Goal: Task Accomplishment & Management: Manage account settings

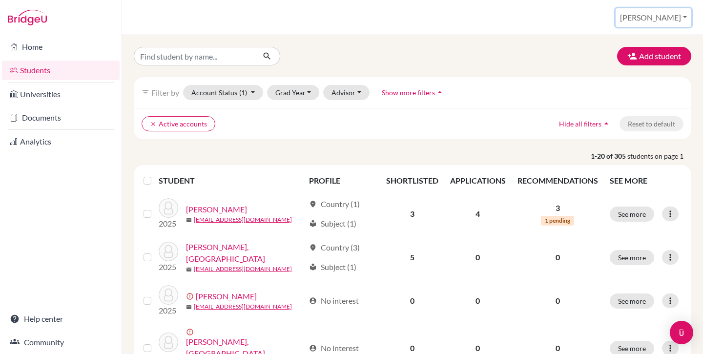
click at [672, 17] on button "[PERSON_NAME]" at bounding box center [653, 17] width 76 height 19
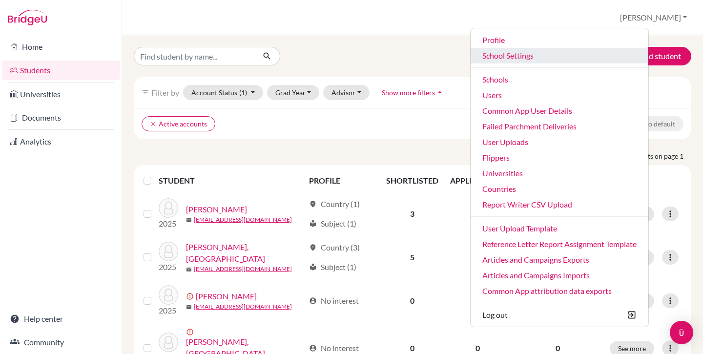
click at [550, 59] on link "School Settings" at bounding box center [559, 56] width 178 height 16
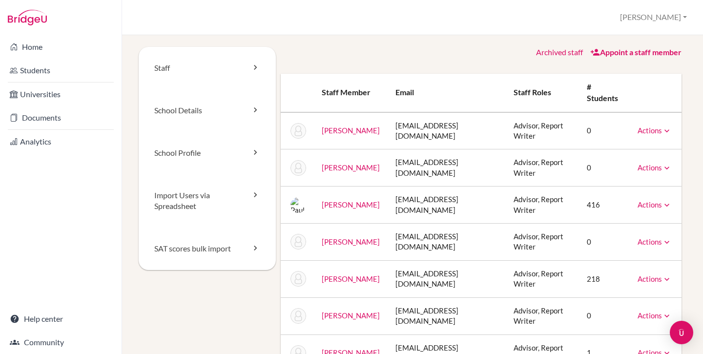
click at [314, 63] on div "Archived staff Appoint a staff member Staff member Email Staff roles # students…" at bounding box center [481, 209] width 411 height 324
click at [189, 117] on link "School Details" at bounding box center [207, 110] width 137 height 42
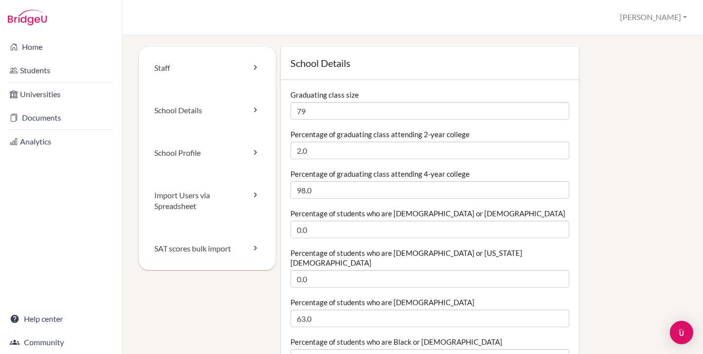
click at [128, 54] on div "Staff School Details School Profile Import Users via Spreadsheet SAT scores bul…" at bounding box center [412, 194] width 581 height 319
click at [148, 49] on link "Staff" at bounding box center [207, 68] width 137 height 42
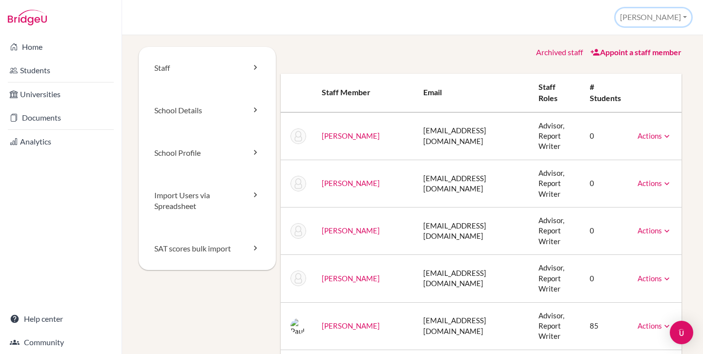
click at [670, 18] on button "[PERSON_NAME]" at bounding box center [653, 17] width 76 height 18
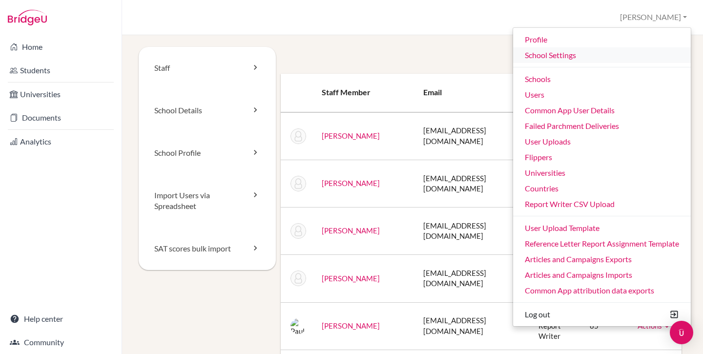
click at [567, 59] on link "School Settings" at bounding box center [602, 55] width 178 height 16
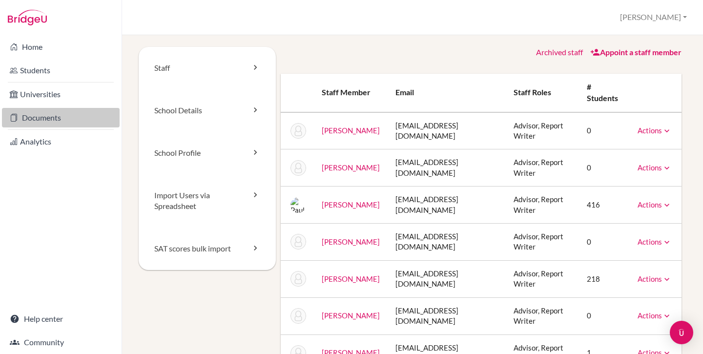
click at [61, 120] on link "Documents" at bounding box center [61, 118] width 118 height 20
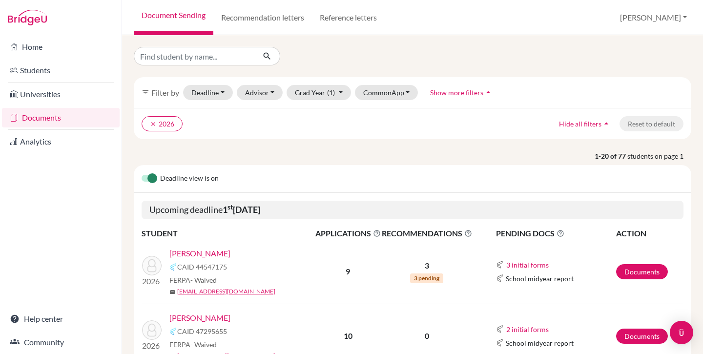
click at [197, 254] on link "[PERSON_NAME]" at bounding box center [199, 253] width 61 height 12
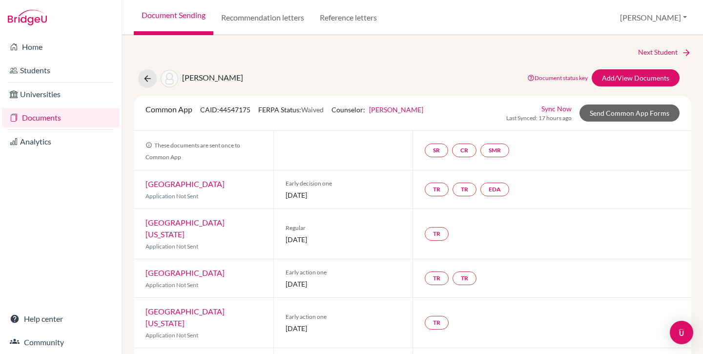
click at [545, 109] on link "Sync Now" at bounding box center [556, 108] width 30 height 10
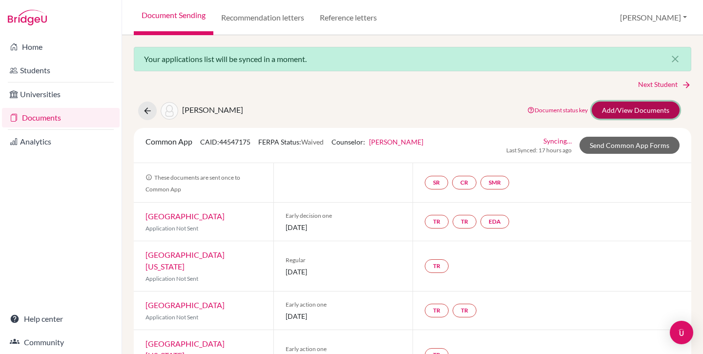
click at [614, 109] on link "Add/View Documents" at bounding box center [635, 109] width 88 height 17
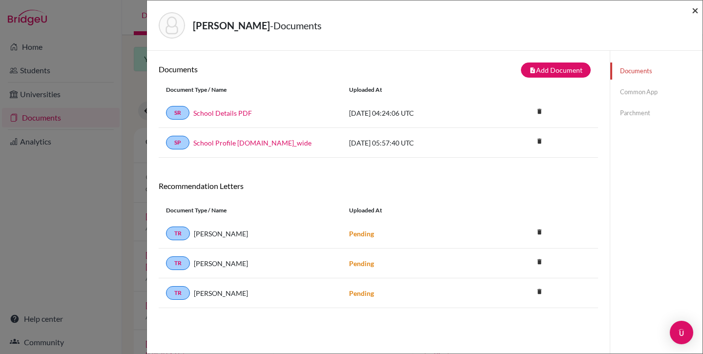
click at [694, 9] on span "×" at bounding box center [694, 10] width 7 height 14
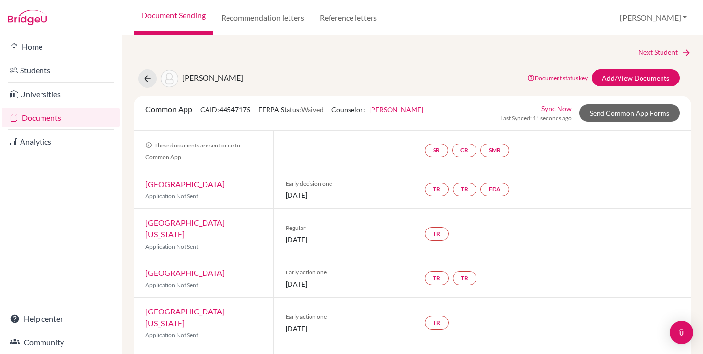
click at [49, 118] on link "Documents" at bounding box center [61, 118] width 118 height 20
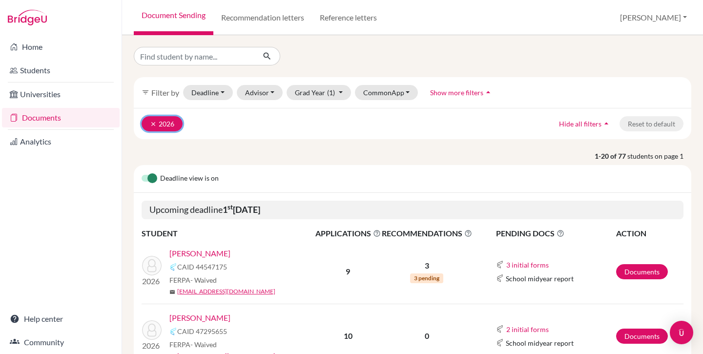
click at [149, 122] on button "clear 2026" at bounding box center [161, 123] width 41 height 15
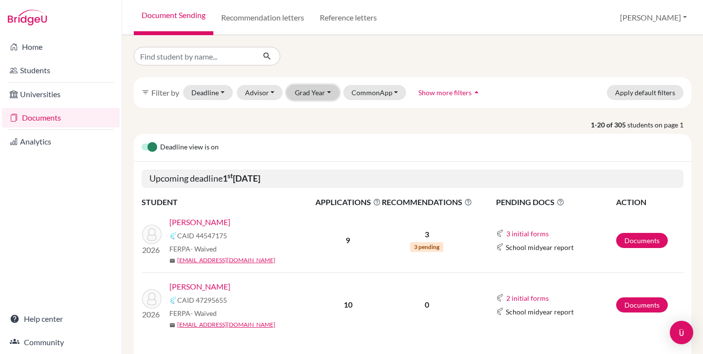
click at [316, 90] on button "Grad Year" at bounding box center [312, 92] width 53 height 15
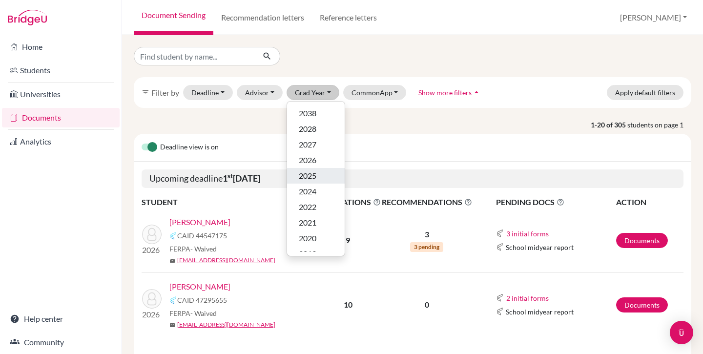
click at [316, 176] on span "2025" at bounding box center [308, 176] width 18 height 12
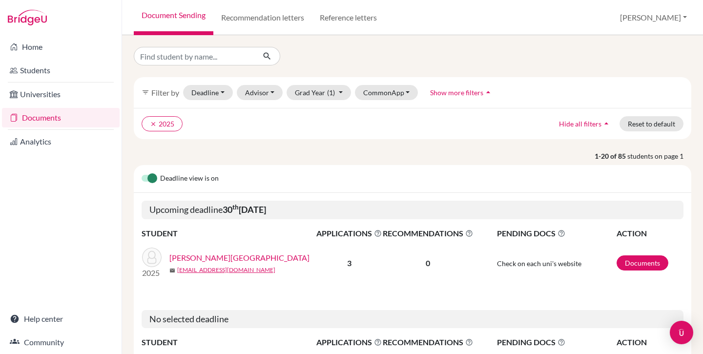
click at [185, 259] on link "Bui, Jadyn" at bounding box center [239, 258] width 140 height 12
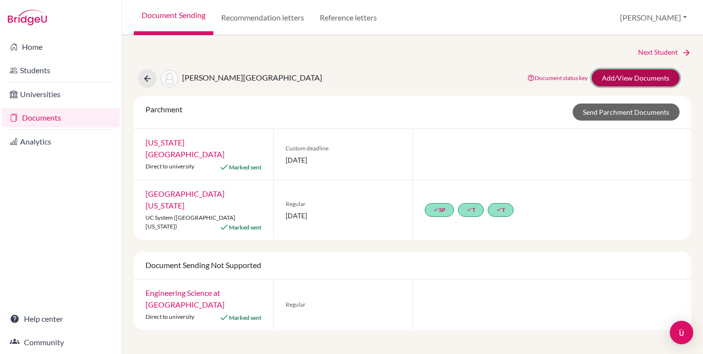
click at [624, 73] on link "Add/View Documents" at bounding box center [635, 77] width 88 height 17
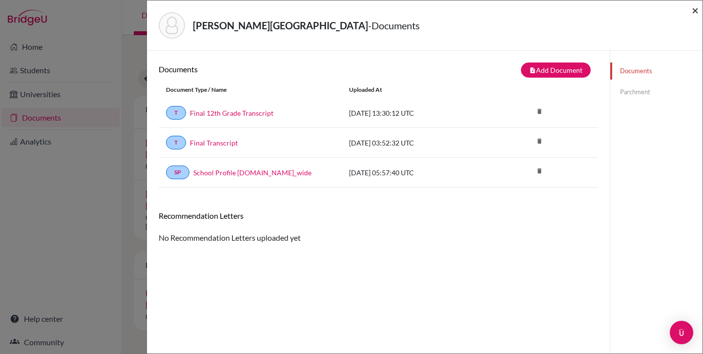
click at [695, 10] on span "×" at bounding box center [694, 10] width 7 height 14
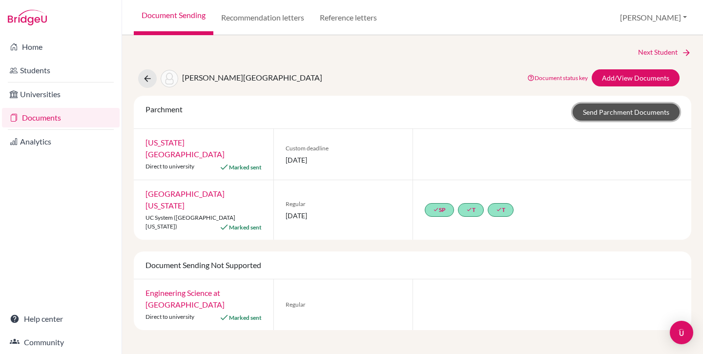
click at [598, 111] on link "Send Parchment Documents" at bounding box center [625, 111] width 107 height 17
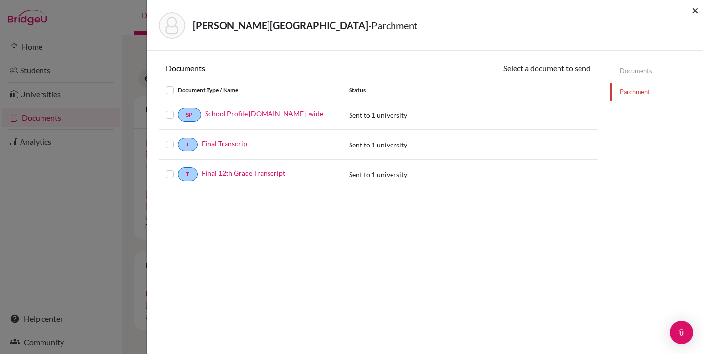
click at [692, 8] on span "×" at bounding box center [694, 10] width 7 height 14
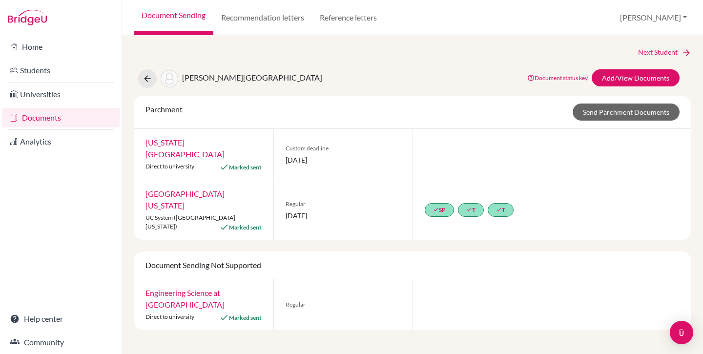
click at [50, 119] on link "Documents" at bounding box center [61, 118] width 118 height 20
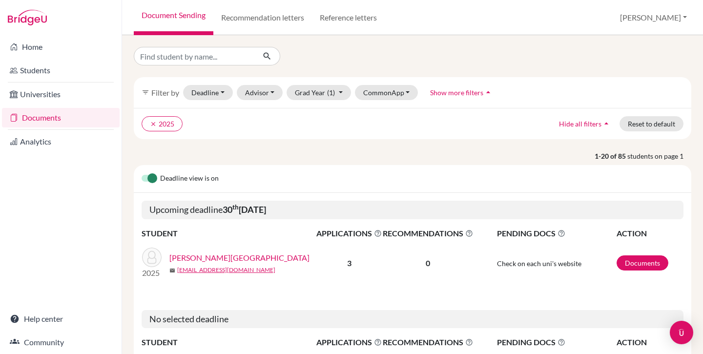
scroll to position [199, 0]
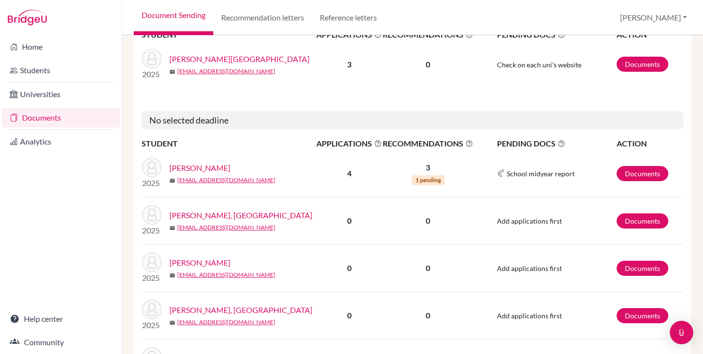
click at [186, 165] on link "[PERSON_NAME]" at bounding box center [199, 168] width 61 height 12
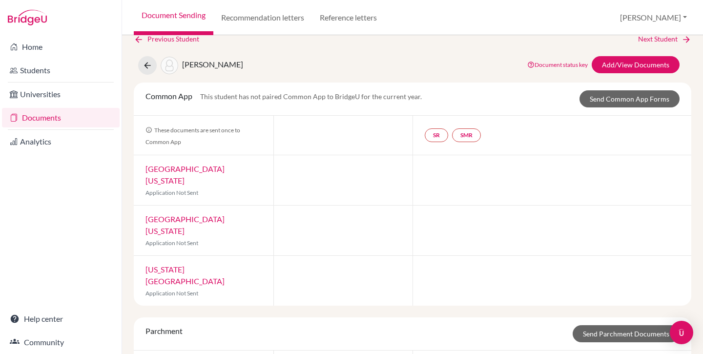
scroll to position [37, 0]
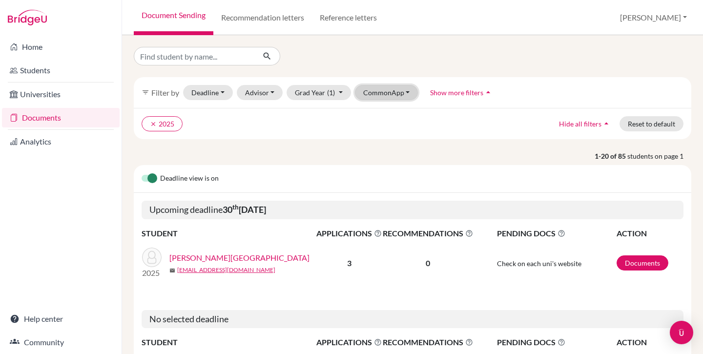
click at [380, 85] on button "CommonApp" at bounding box center [386, 92] width 63 height 15
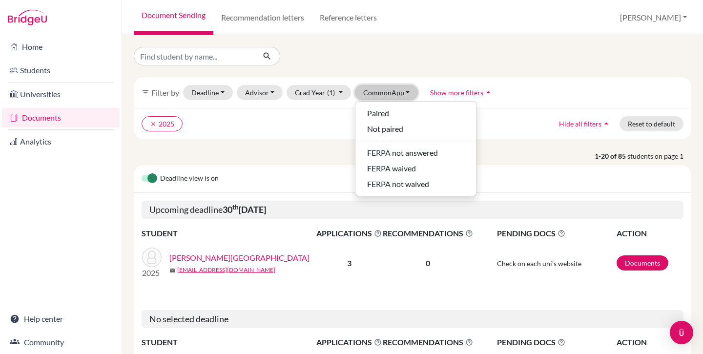
click at [380, 88] on button "CommonApp" at bounding box center [386, 92] width 63 height 15
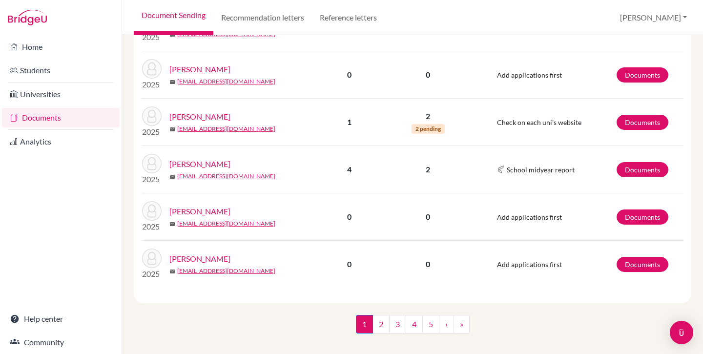
scroll to position [970, 0]
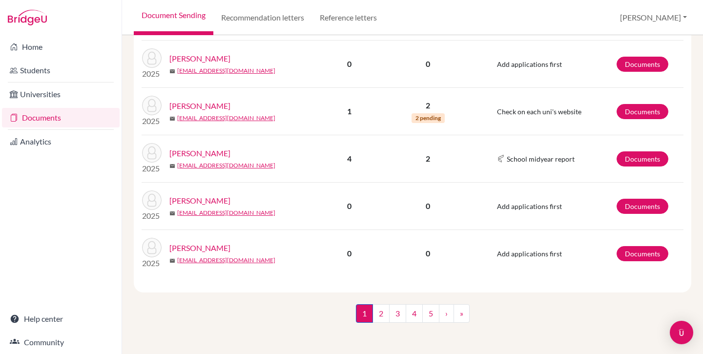
click at [196, 153] on link "Dwumfour, Darnell" at bounding box center [199, 153] width 61 height 12
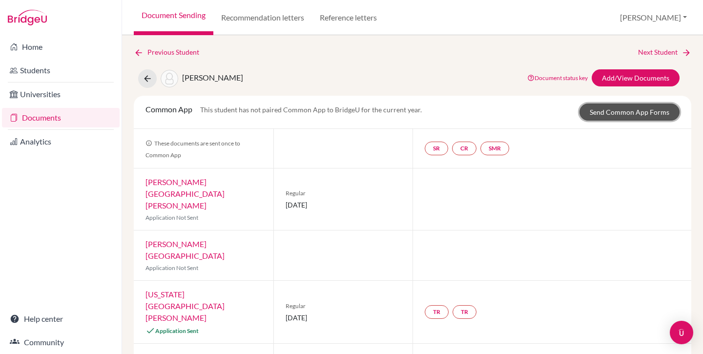
click at [635, 110] on link "Send Common App Forms" at bounding box center [629, 111] width 100 height 17
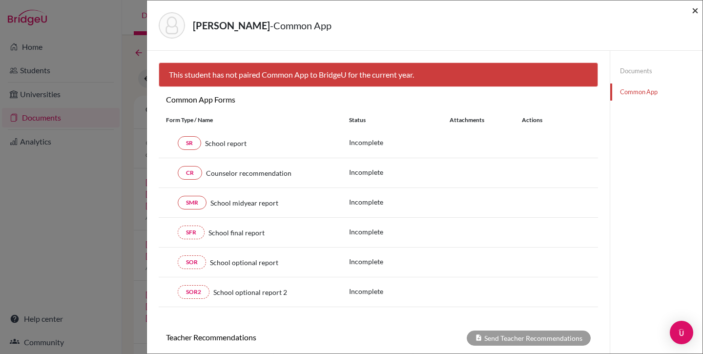
click at [694, 8] on span "×" at bounding box center [694, 10] width 7 height 14
click at [699, 7] on div "Dwumfour, Darnell - Common App ×" at bounding box center [424, 25] width 555 height 50
click at [699, 8] on div "Dwumfour, Darnell - Common App ×" at bounding box center [424, 25] width 555 height 50
click at [694, 10] on span "×" at bounding box center [694, 10] width 7 height 14
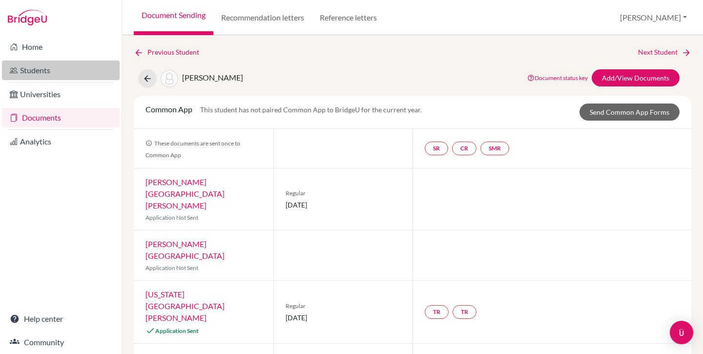
click at [39, 78] on link "Students" at bounding box center [61, 71] width 118 height 20
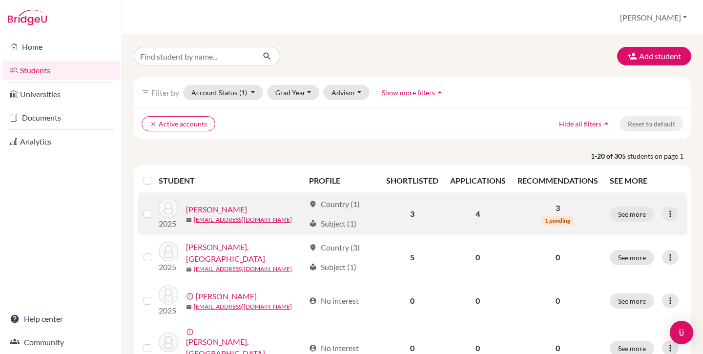
click at [211, 210] on link "Abdulla, Braden" at bounding box center [216, 209] width 61 height 12
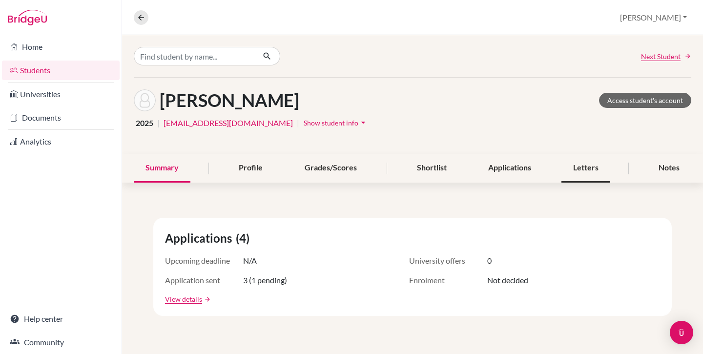
click at [567, 172] on div "Letters" at bounding box center [585, 168] width 49 height 29
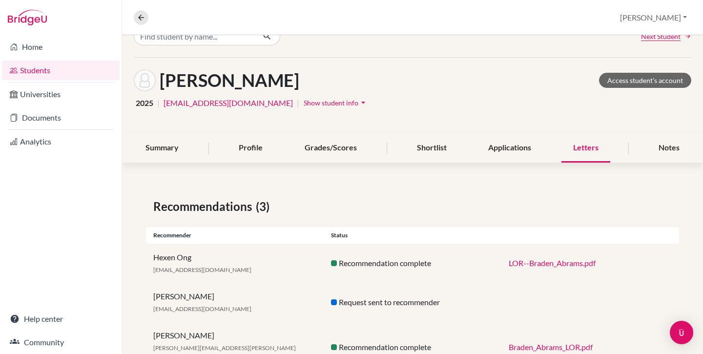
scroll to position [50, 0]
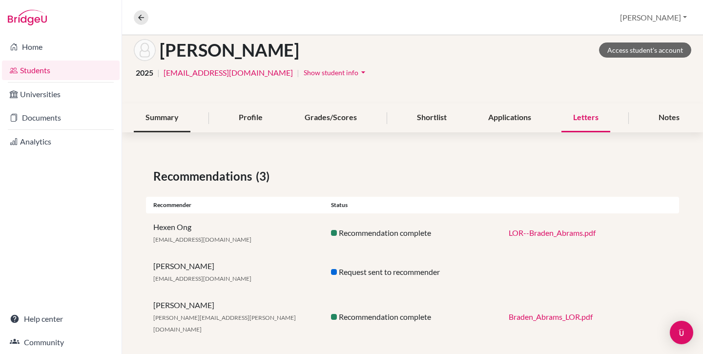
click at [182, 122] on div "Summary" at bounding box center [162, 117] width 57 height 29
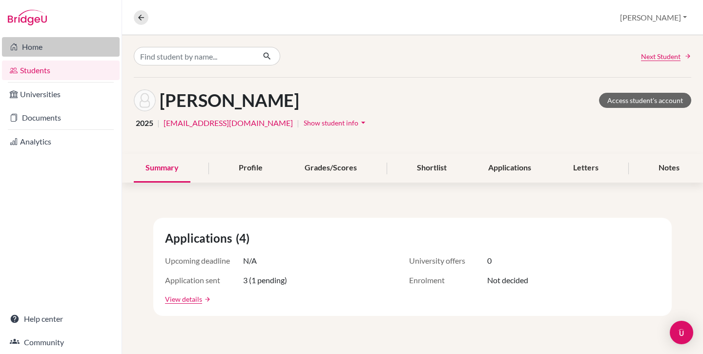
click at [39, 46] on link "Home" at bounding box center [61, 47] width 118 height 20
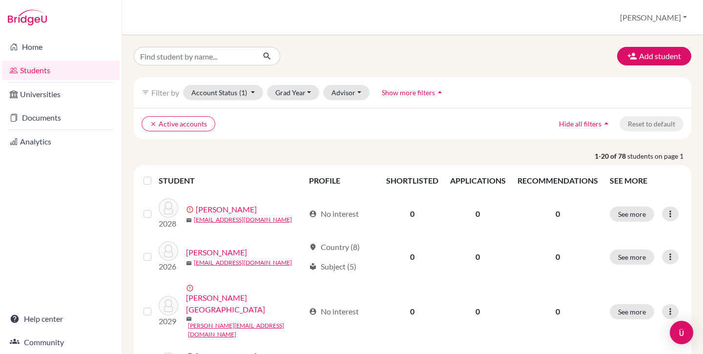
click at [155, 175] on label at bounding box center [155, 175] width 0 height 0
click at [0, 0] on input "checkbox" at bounding box center [0, 0] width 0 height 0
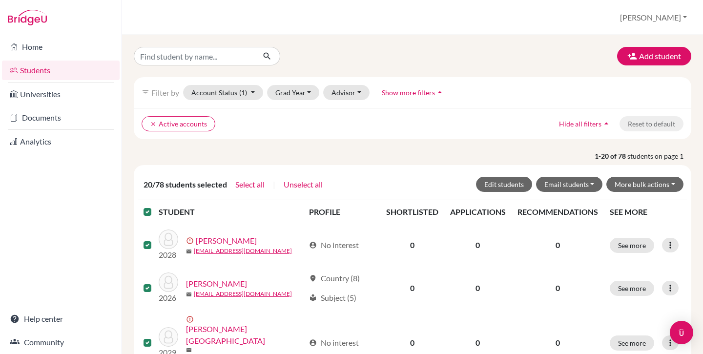
click at [155, 206] on label at bounding box center [155, 206] width 0 height 0
click at [0, 0] on input "checkbox" at bounding box center [0, 0] width 0 height 0
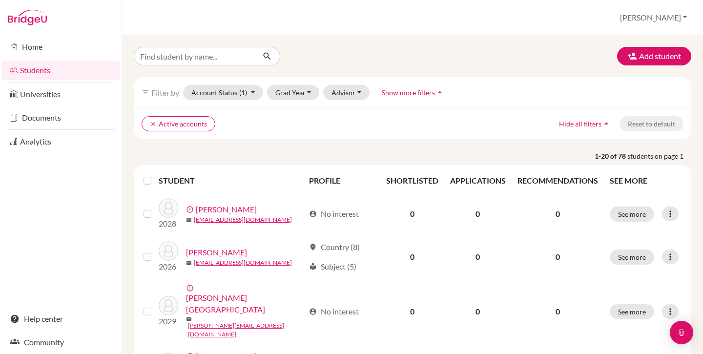
click at [406, 93] on span "Show more filters" at bounding box center [408, 92] width 53 height 8
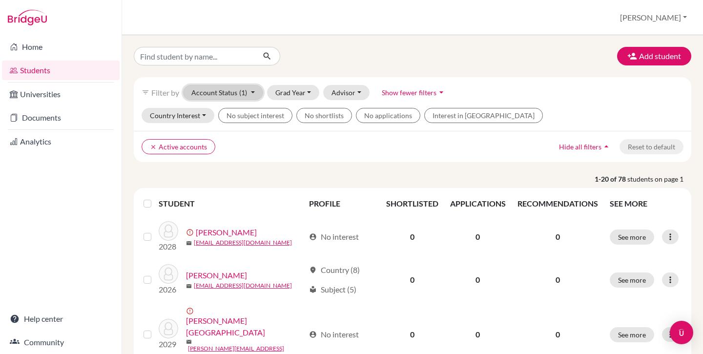
click at [251, 95] on button "Account Status (1)" at bounding box center [223, 92] width 80 height 15
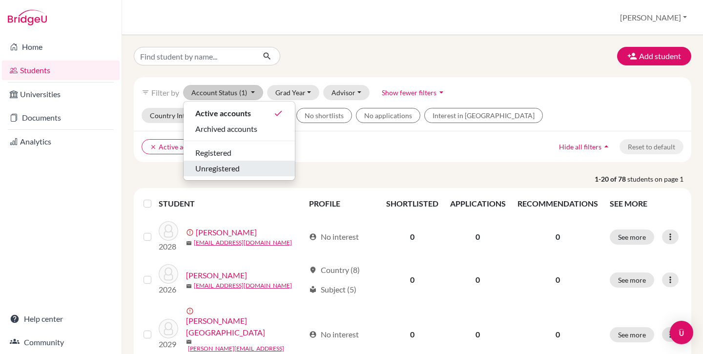
click at [239, 168] on span "Unregistered" at bounding box center [217, 168] width 44 height 12
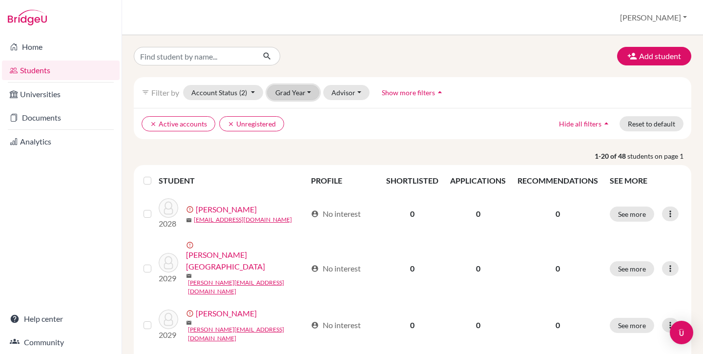
click at [313, 96] on button "Grad Year" at bounding box center [293, 92] width 53 height 15
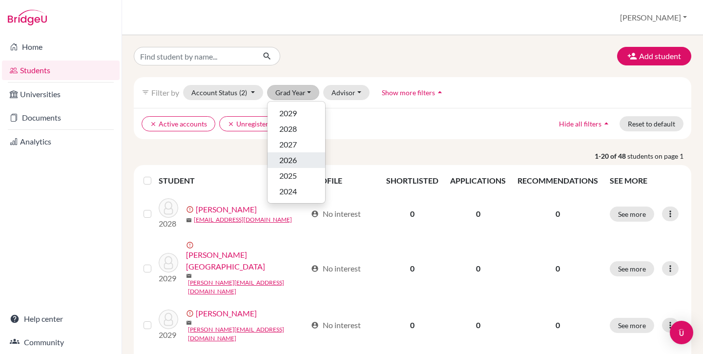
click at [306, 166] on button "2026" at bounding box center [296, 160] width 58 height 16
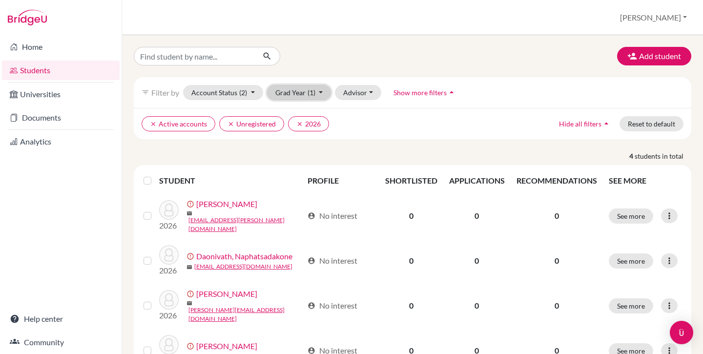
click at [307, 88] on button "Grad Year (1)" at bounding box center [299, 92] width 64 height 15
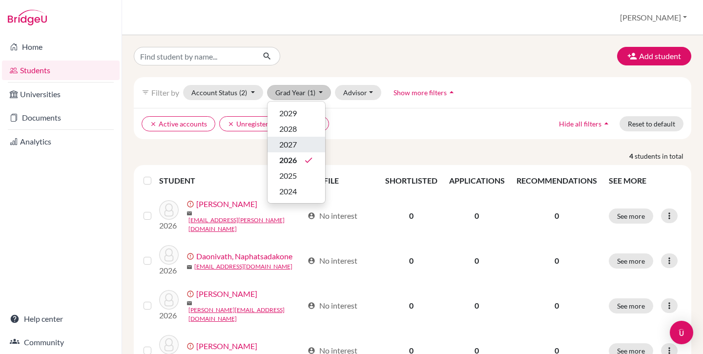
click at [311, 148] on div "2027" at bounding box center [296, 145] width 34 height 12
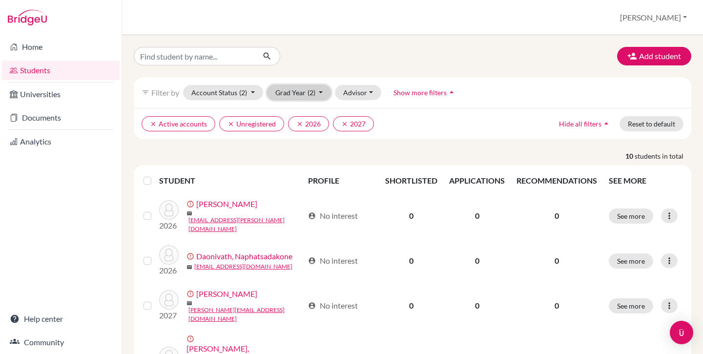
click at [302, 98] on button "Grad Year (2)" at bounding box center [299, 92] width 64 height 15
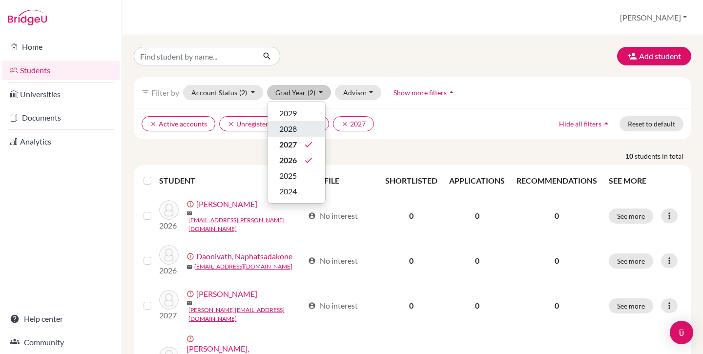
click at [304, 131] on div "2028" at bounding box center [296, 129] width 34 height 12
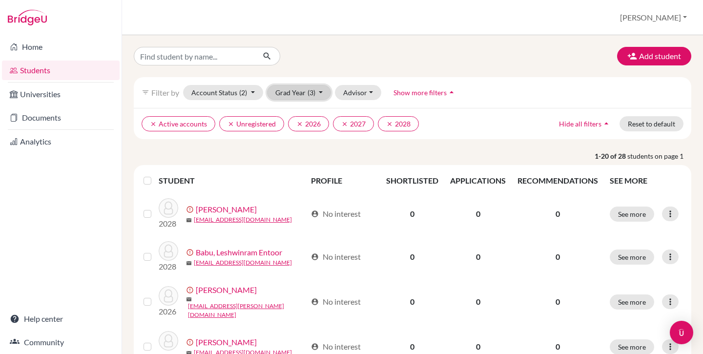
click at [302, 100] on button "Grad Year (3)" at bounding box center [299, 92] width 64 height 15
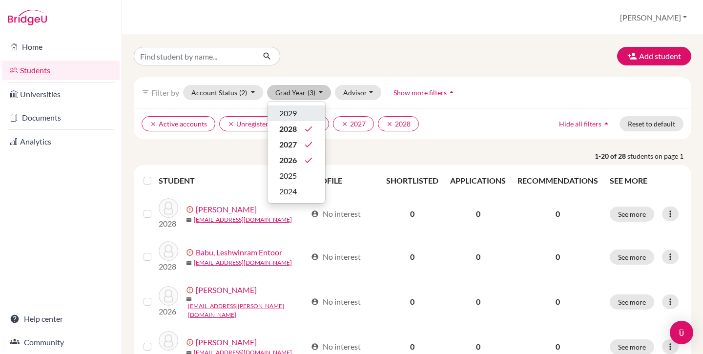
click at [301, 111] on div "2029" at bounding box center [296, 113] width 34 height 12
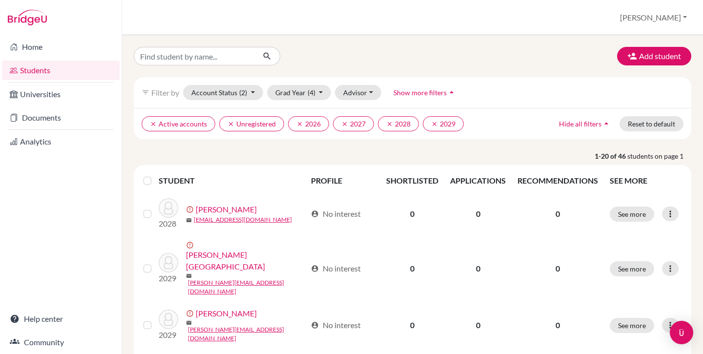
click at [155, 175] on label at bounding box center [155, 175] width 0 height 0
click at [0, 0] on input "checkbox" at bounding box center [0, 0] width 0 height 0
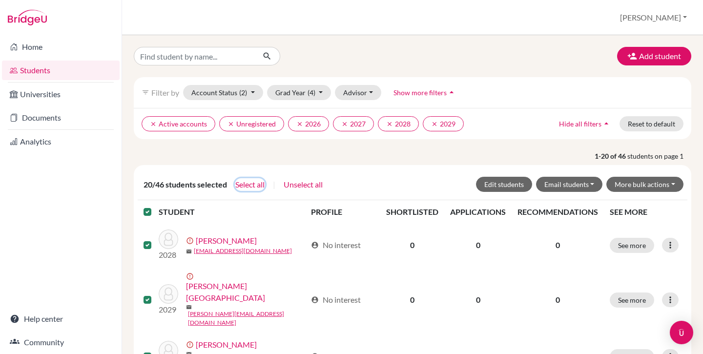
click at [243, 184] on button "Select all" at bounding box center [250, 184] width 30 height 13
click at [639, 187] on button "More bulk actions" at bounding box center [644, 184] width 77 height 15
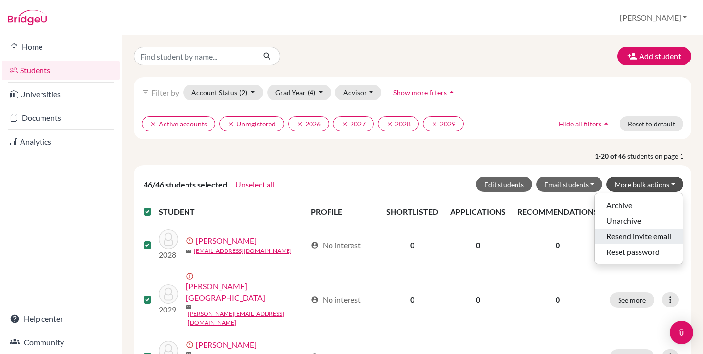
click at [621, 238] on button "Resend invite email" at bounding box center [638, 236] width 88 height 16
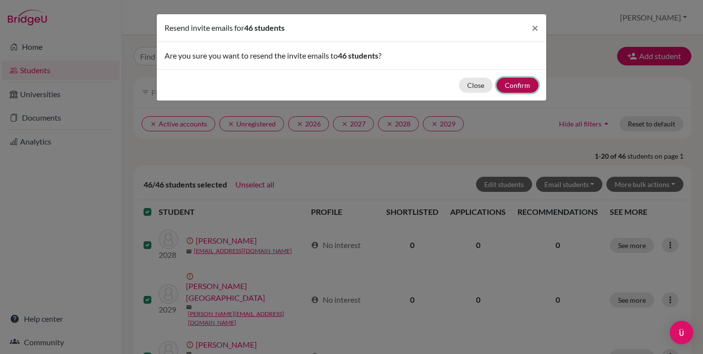
click at [524, 85] on button "Confirm" at bounding box center [517, 85] width 42 height 15
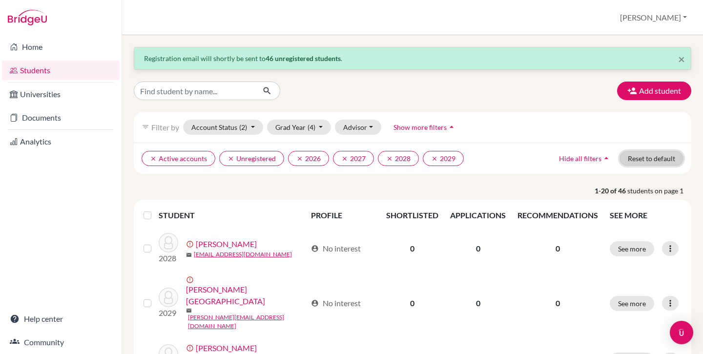
click at [648, 156] on button "Reset to default" at bounding box center [651, 158] width 64 height 15
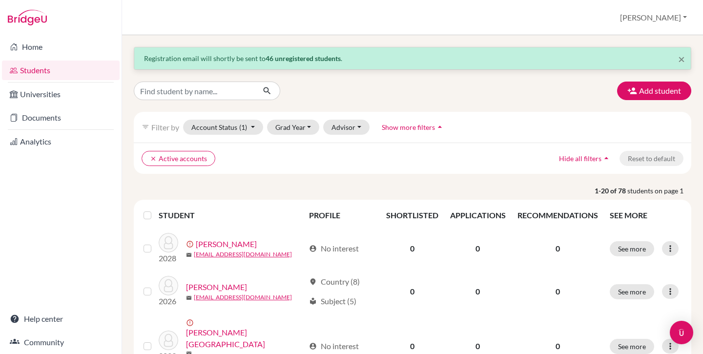
click at [280, 135] on div "filter_list Filter by Account Status (1) Active accounts done Archived accounts…" at bounding box center [412, 127] width 557 height 31
click at [283, 133] on button "Grad Year" at bounding box center [293, 127] width 53 height 15
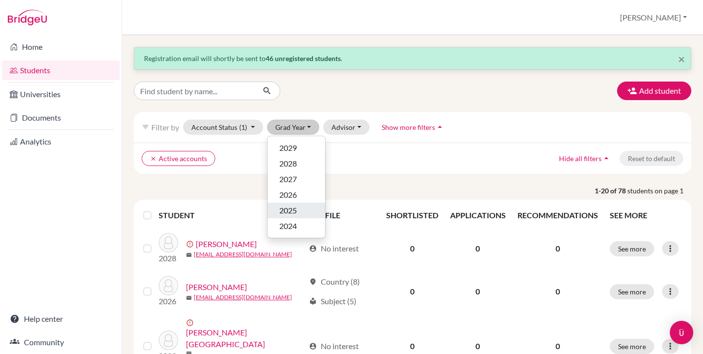
click at [288, 204] on button "2025" at bounding box center [296, 210] width 58 height 16
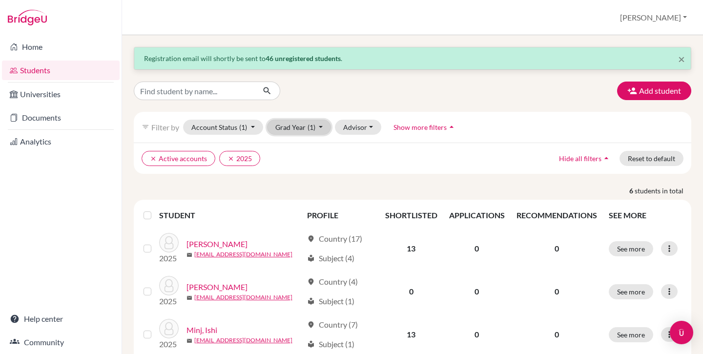
click at [288, 124] on button "Grad Year (1)" at bounding box center [299, 127] width 64 height 15
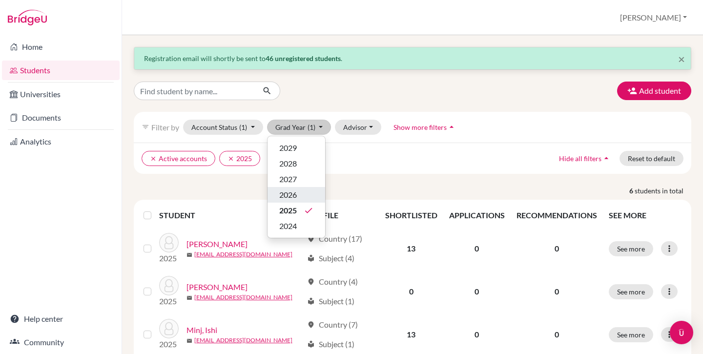
click at [293, 191] on span "2026" at bounding box center [288, 195] width 18 height 12
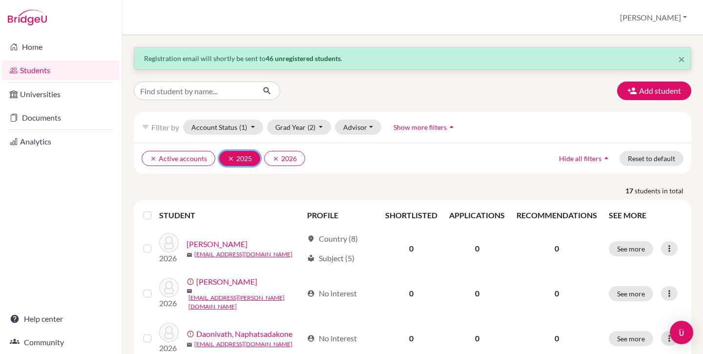
click at [221, 160] on button "clear 2025" at bounding box center [239, 158] width 41 height 15
click at [155, 209] on label at bounding box center [155, 209] width 0 height 0
click at [0, 0] on input "checkbox" at bounding box center [0, 0] width 0 height 0
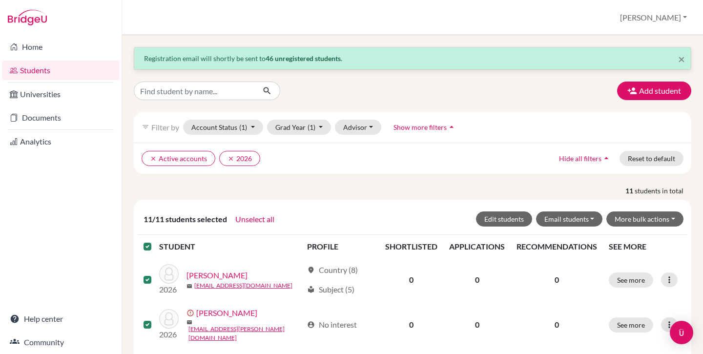
click at [155, 241] on label at bounding box center [155, 241] width 0 height 0
click at [0, 0] on input "checkbox" at bounding box center [0, 0] width 0 height 0
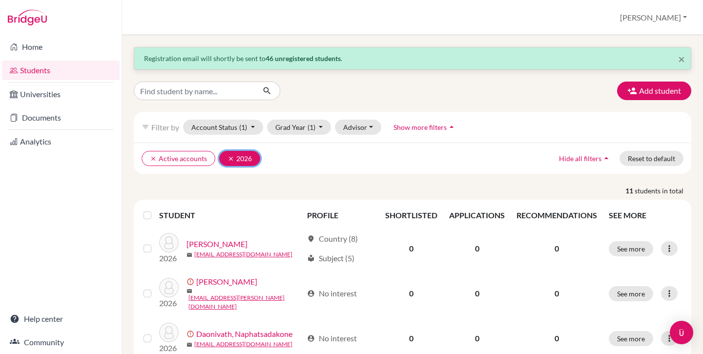
click at [226, 161] on button "clear 2026" at bounding box center [239, 158] width 41 height 15
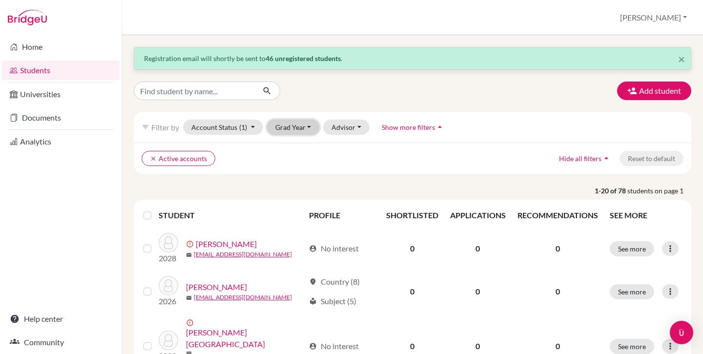
click at [288, 124] on button "Grad Year" at bounding box center [293, 127] width 53 height 15
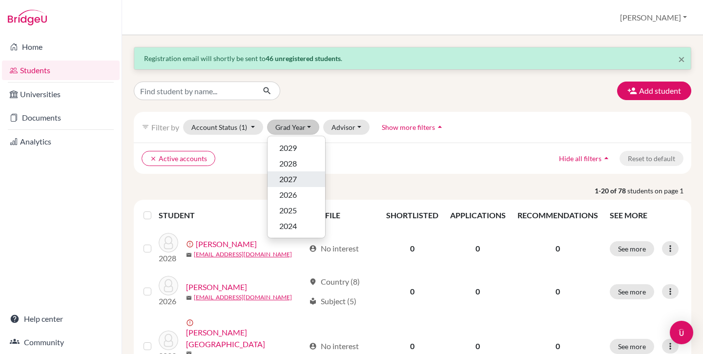
click at [286, 181] on span "2027" at bounding box center [288, 179] width 18 height 12
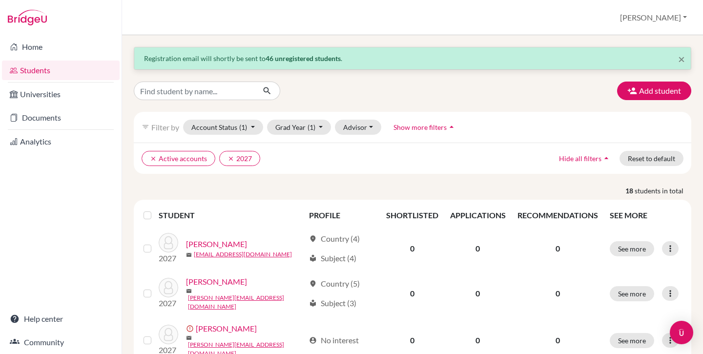
click at [155, 209] on label at bounding box center [155, 209] width 0 height 0
click at [0, 0] on input "checkbox" at bounding box center [0, 0] width 0 height 0
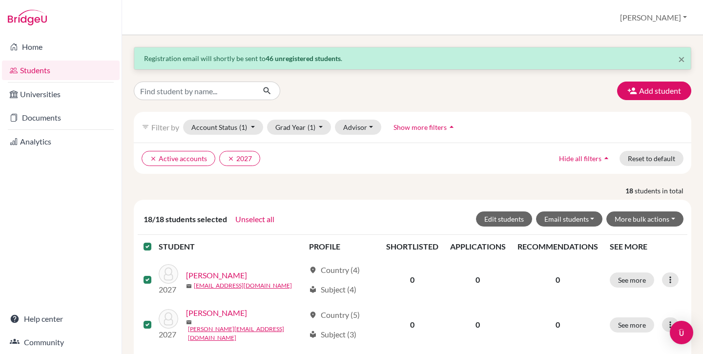
click at [155, 241] on label at bounding box center [155, 241] width 0 height 0
click at [0, 0] on input "checkbox" at bounding box center [0, 0] width 0 height 0
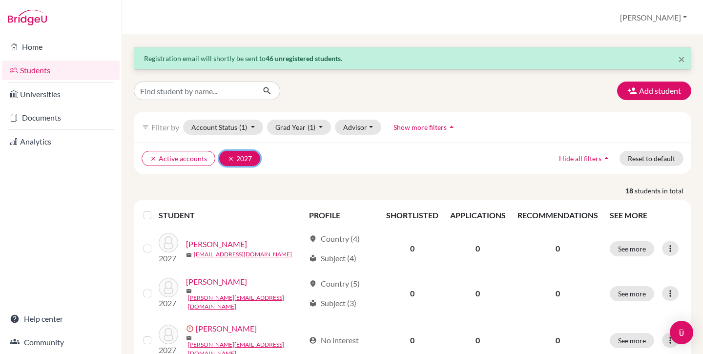
click at [227, 157] on icon "clear" at bounding box center [230, 158] width 7 height 7
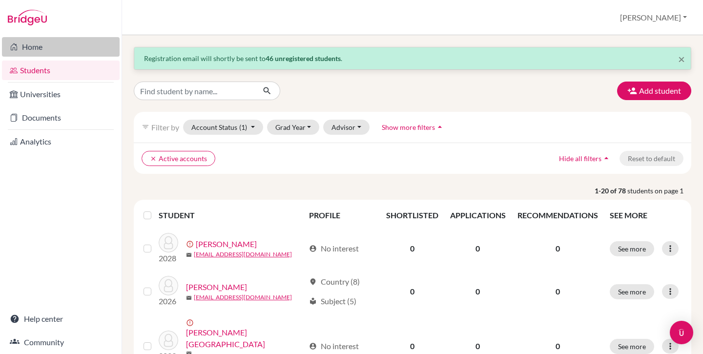
click at [50, 51] on link "Home" at bounding box center [61, 47] width 118 height 20
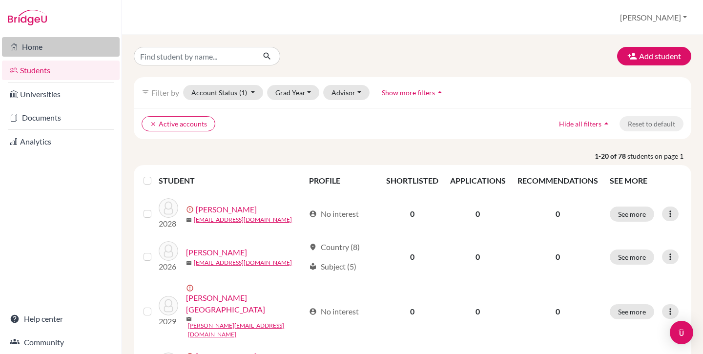
click at [34, 52] on link "Home" at bounding box center [61, 47] width 118 height 20
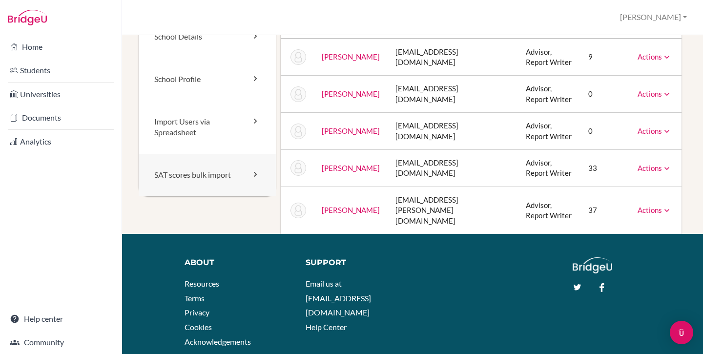
scroll to position [80, 0]
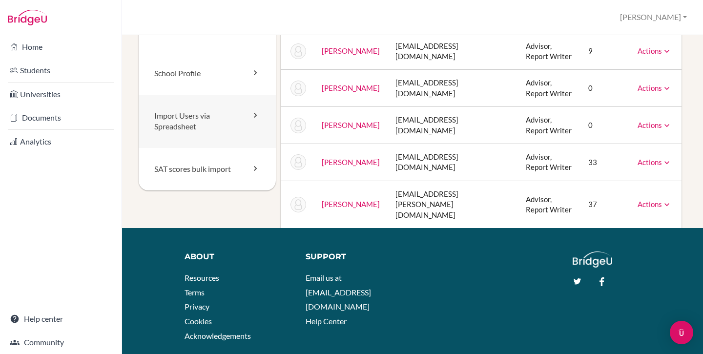
click at [194, 127] on link "Import Users via Spreadsheet" at bounding box center [207, 122] width 137 height 54
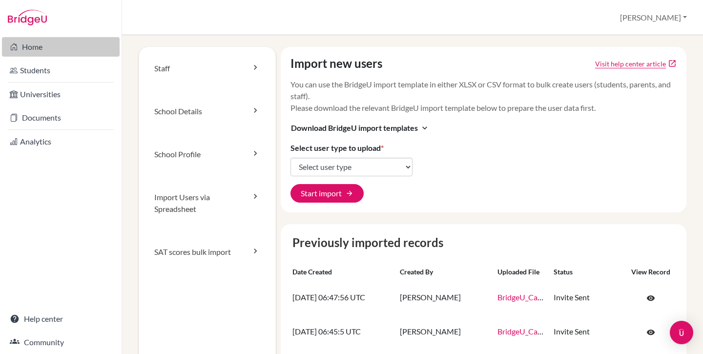
click at [55, 43] on link "Home" at bounding box center [61, 47] width 118 height 20
